Goal: Find contact information: Find contact information

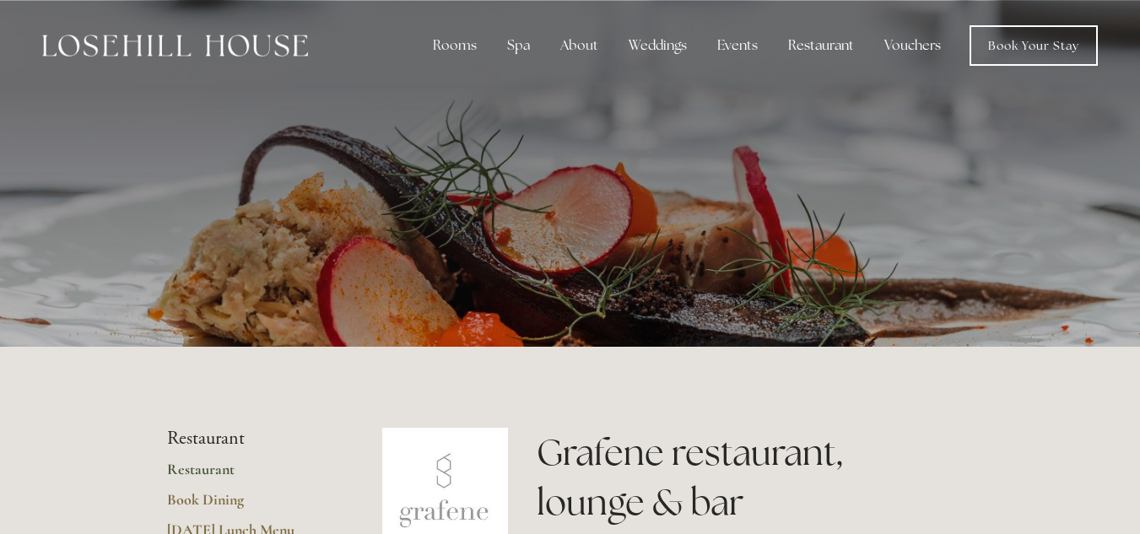
click at [119, 50] on img at bounding box center [175, 46] width 266 height 22
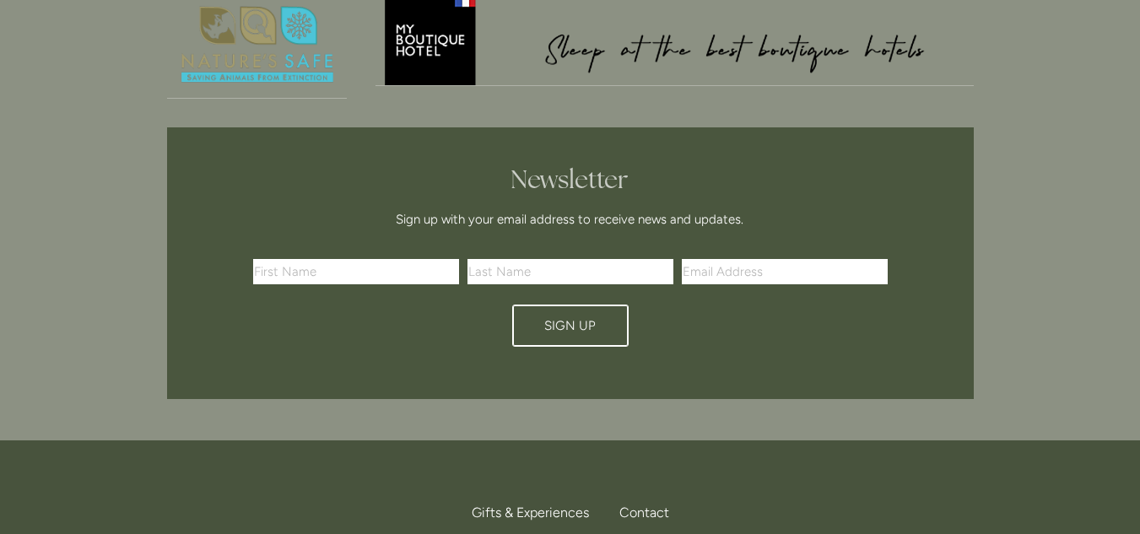
scroll to position [4977, 0]
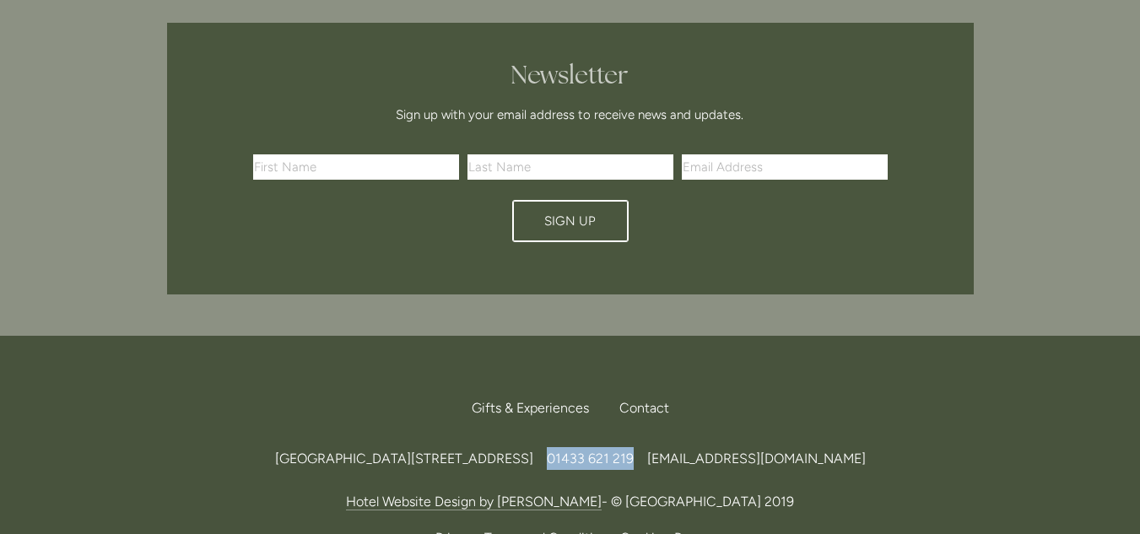
drag, startPoint x: 694, startPoint y: 362, endPoint x: 786, endPoint y: 369, distance: 92.2
click at [786, 447] on div "[GEOGRAPHIC_DATA][STREET_ADDRESS] 219 [EMAIL_ADDRESS][DOMAIN_NAME]" at bounding box center [570, 458] width 806 height 23
copy span "01433 621 219"
click at [825, 469] on div "Back to Top Gifts & Experiences Contact Call Us Find Us [GEOGRAPHIC_DATA][STREE…" at bounding box center [570, 470] width 860 height 268
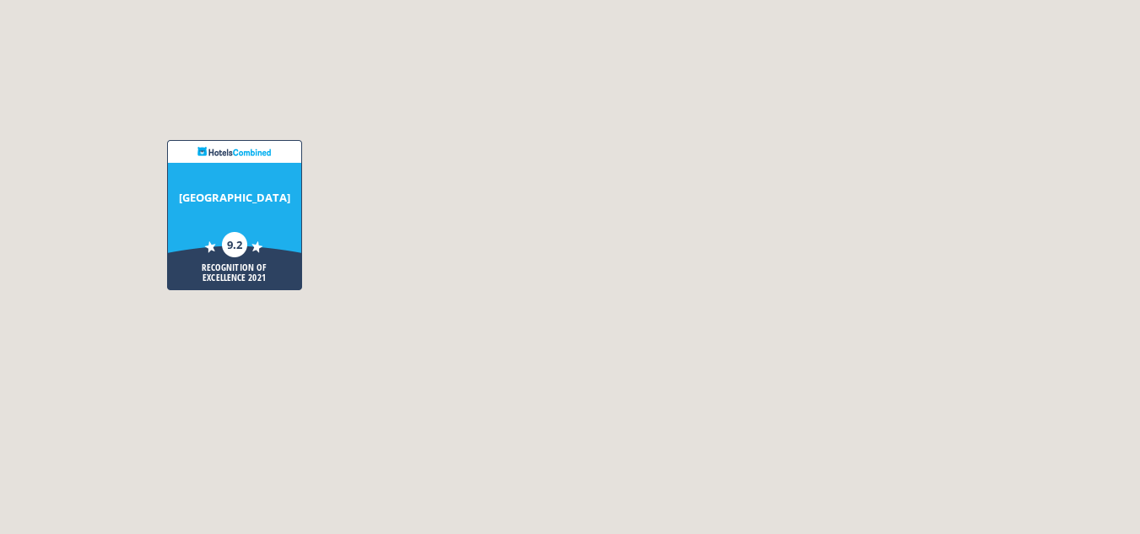
scroll to position [3796, 0]
